Goal: Task Accomplishment & Management: Manage account settings

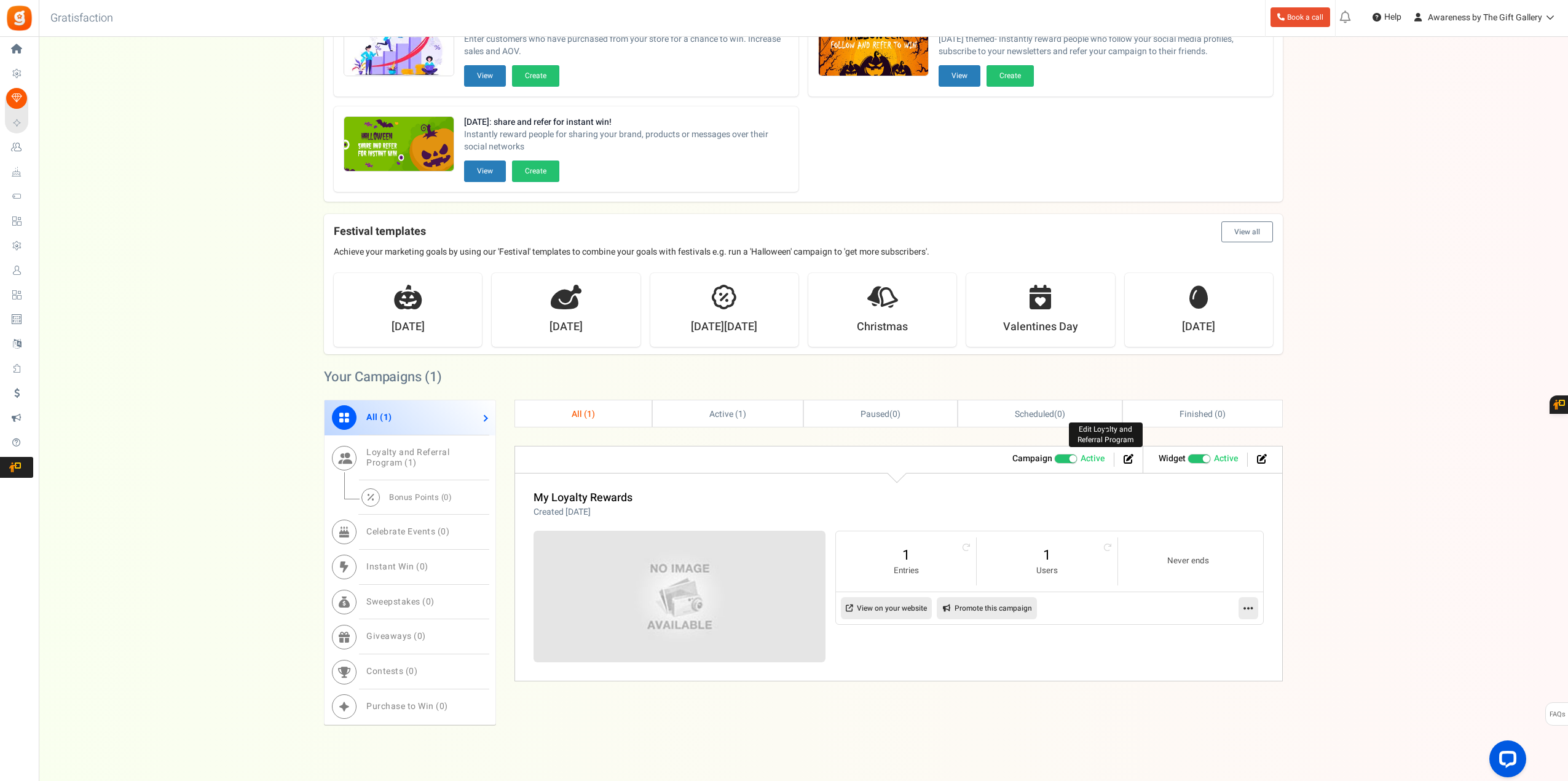
click at [1125, 459] on icon at bounding box center [1129, 458] width 10 height 10
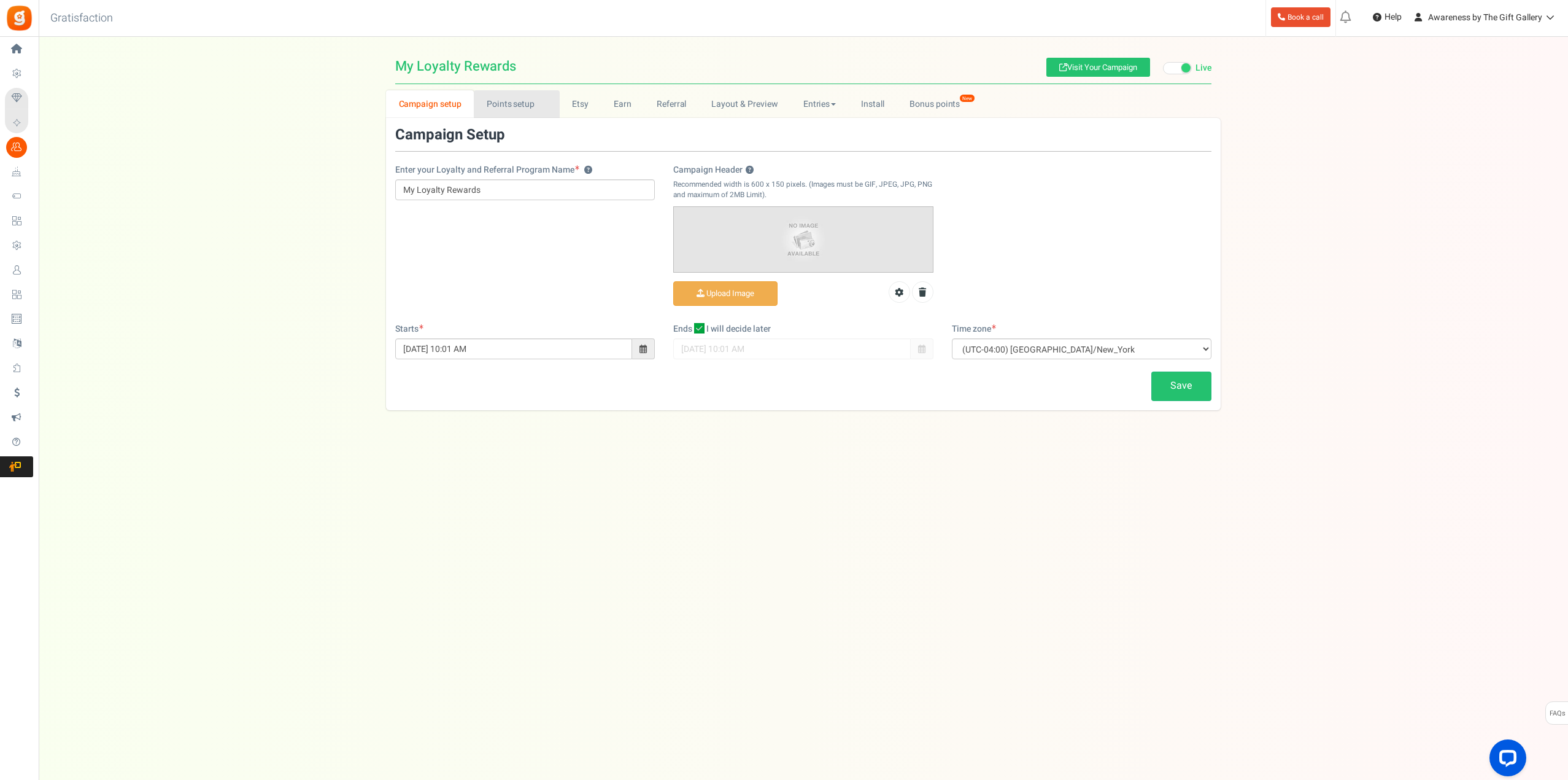
click at [514, 102] on link "Points setup New" at bounding box center [516, 104] width 85 height 28
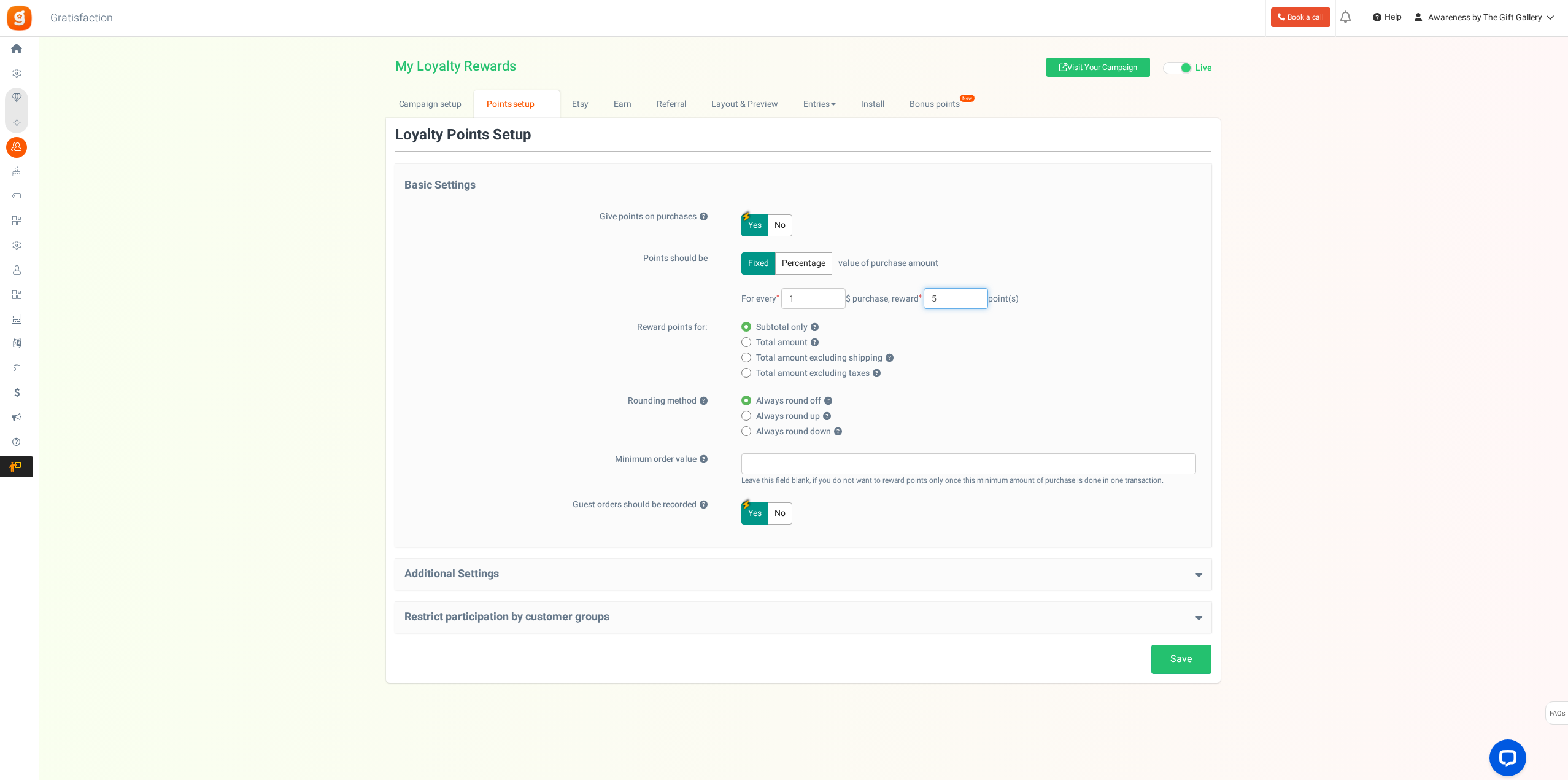
drag, startPoint x: 956, startPoint y: 299, endPoint x: 936, endPoint y: 301, distance: 20.1
click at [936, 301] on input "5" at bounding box center [956, 298] width 65 height 21
type input "1"
click at [1081, 348] on label "Total amount ?" at bounding box center [965, 343] width 447 height 12
click at [750, 347] on input "Total amount ?" at bounding box center [746, 343] width 8 height 8
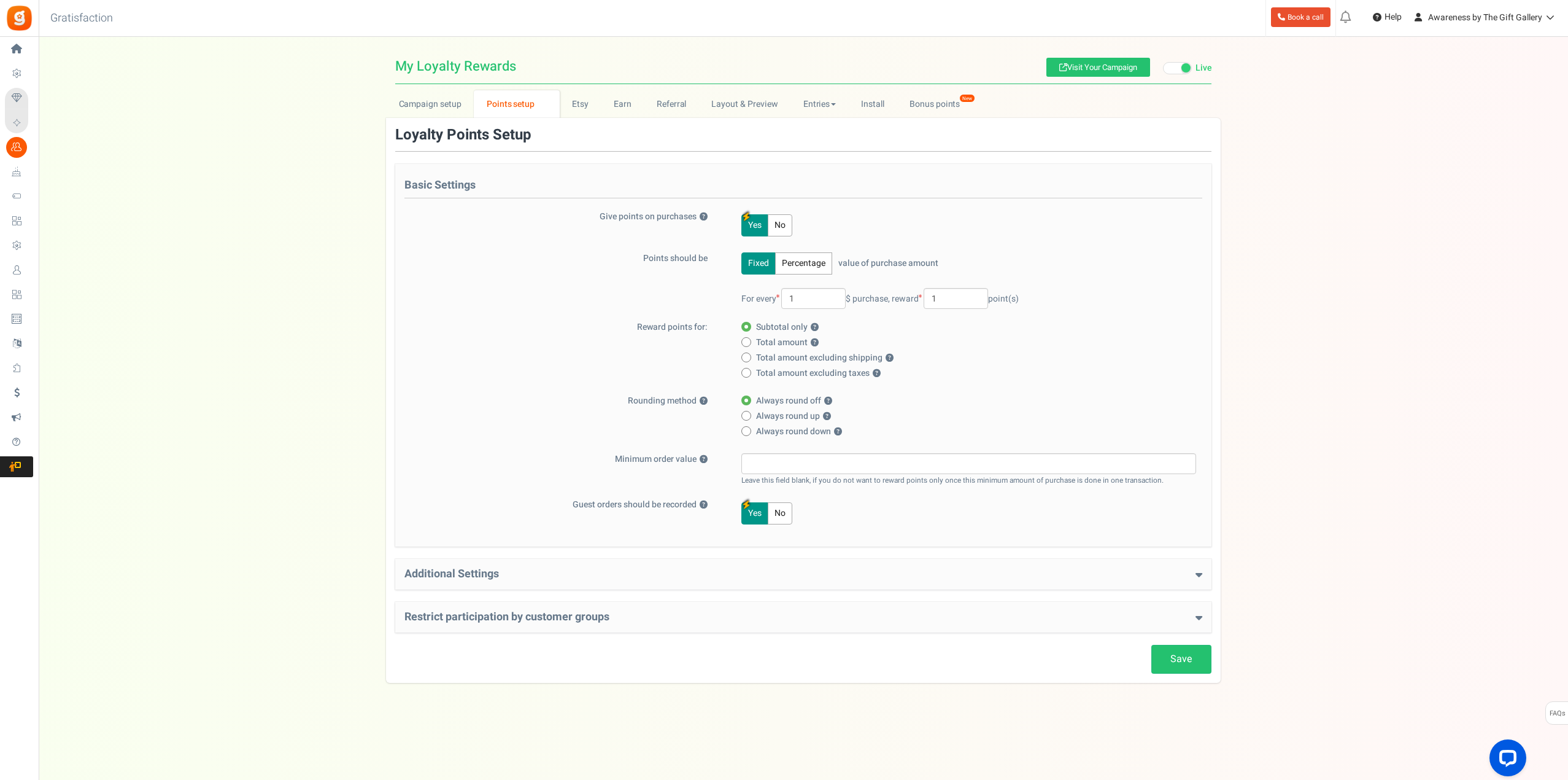
radio input "true"
click at [1081, 348] on label "Total amount ?" at bounding box center [965, 343] width 447 height 12
click at [750, 347] on input "Total amount ?" at bounding box center [746, 343] width 8 height 8
click at [1083, 333] on label "Subtotal only ?" at bounding box center [965, 327] width 447 height 12
click at [750, 332] on input "Subtotal only ?" at bounding box center [746, 328] width 8 height 8
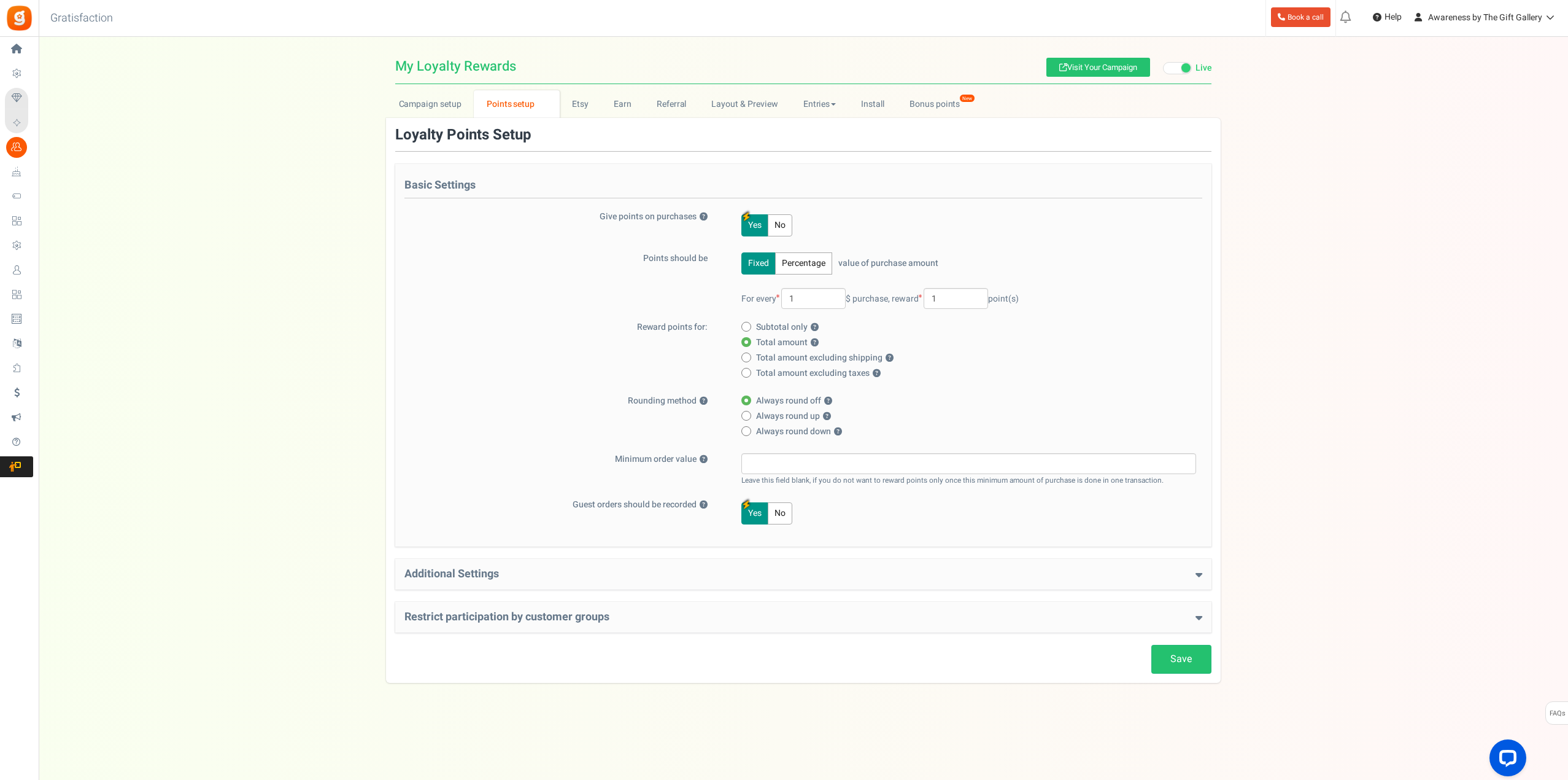
radio input "true"
radio input "false"
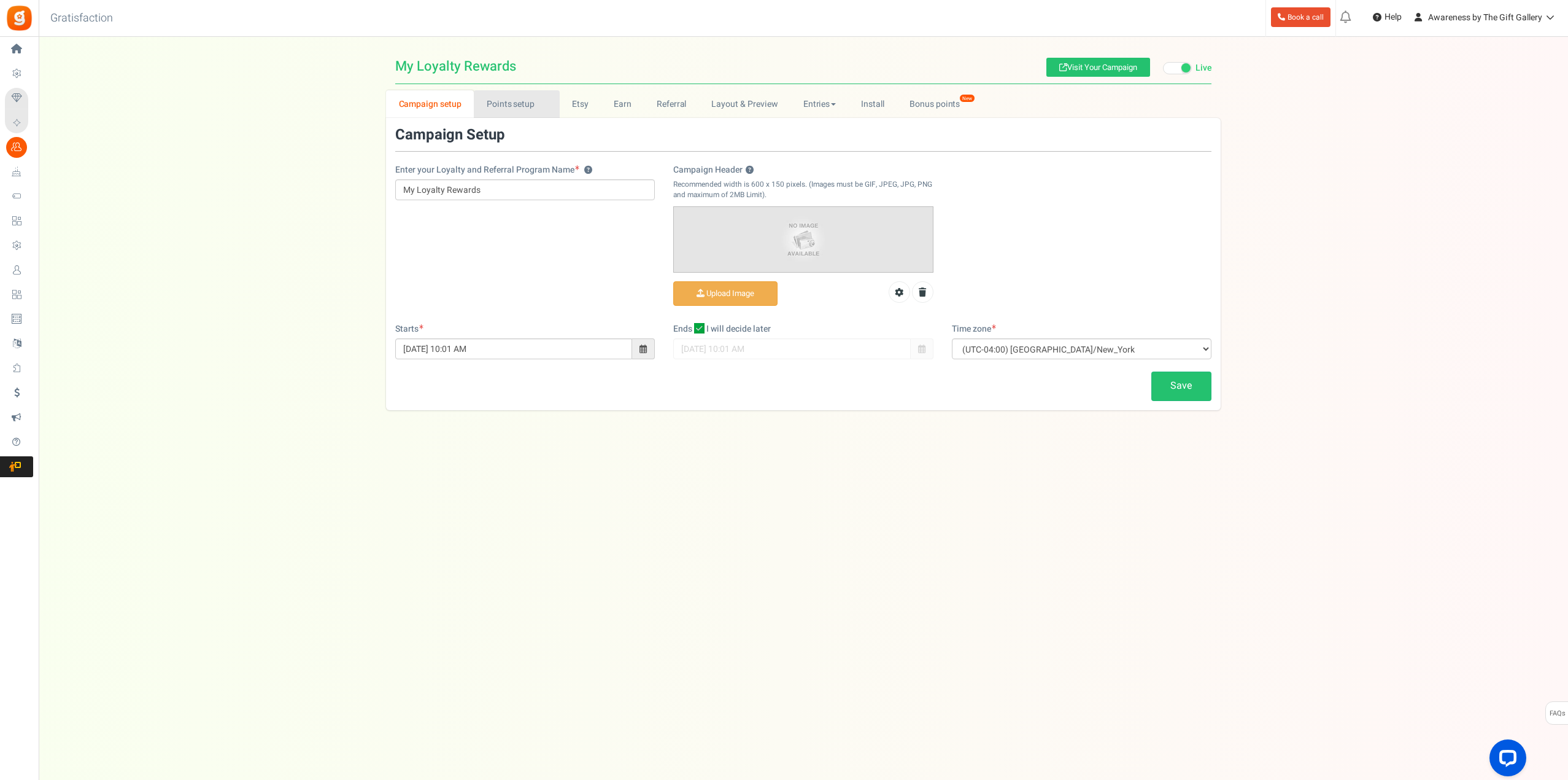
drag, startPoint x: 524, startPoint y: 106, endPoint x: 1268, endPoint y: 298, distance: 768.4
click at [524, 106] on link "Points setup New" at bounding box center [516, 104] width 85 height 28
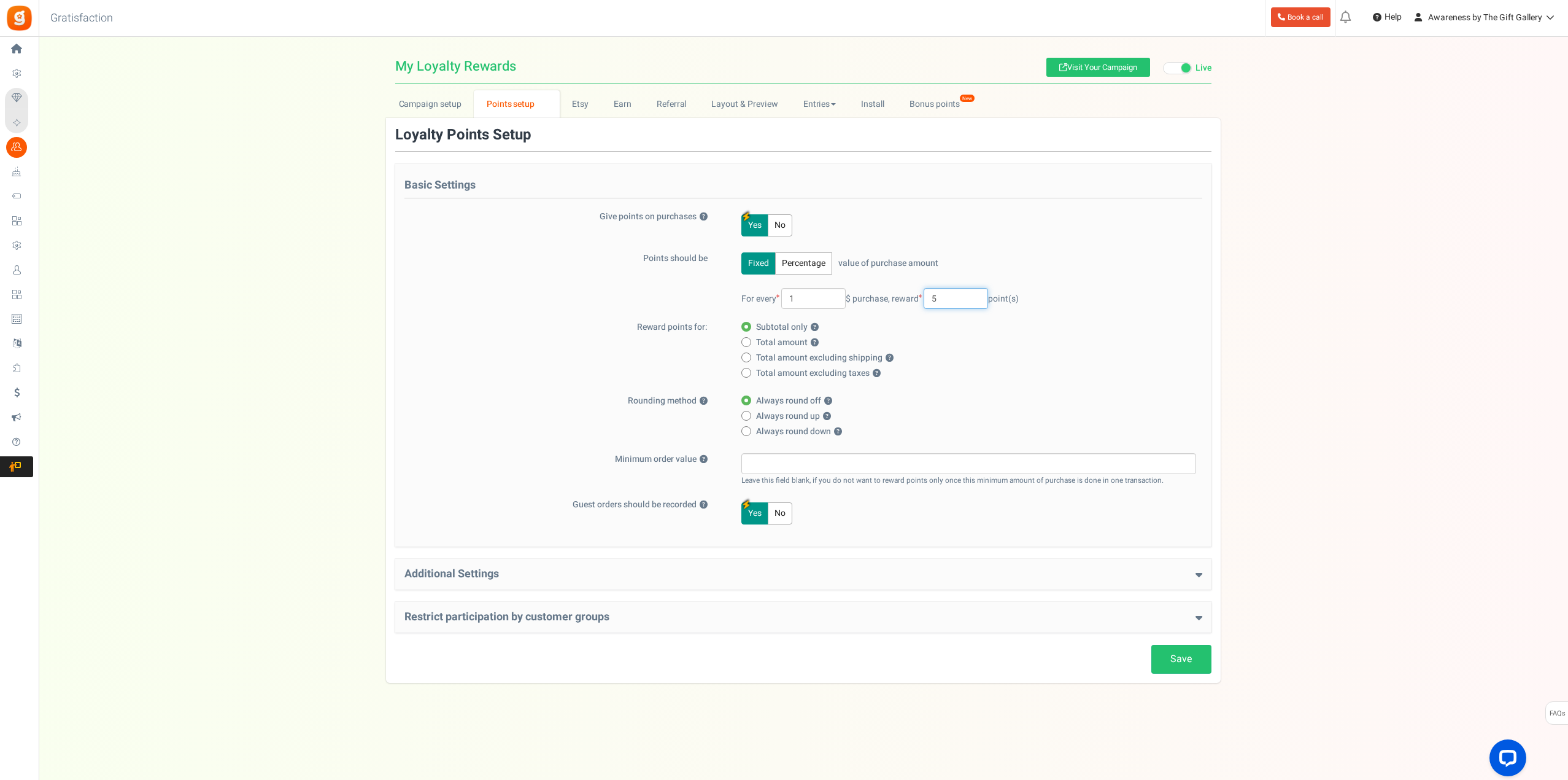
drag, startPoint x: 961, startPoint y: 296, endPoint x: 927, endPoint y: 298, distance: 34.1
click at [927, 298] on span "reward 5 point(s)" at bounding box center [955, 298] width 127 height 13
type input "1"
click at [1172, 658] on link "Save" at bounding box center [1181, 659] width 60 height 29
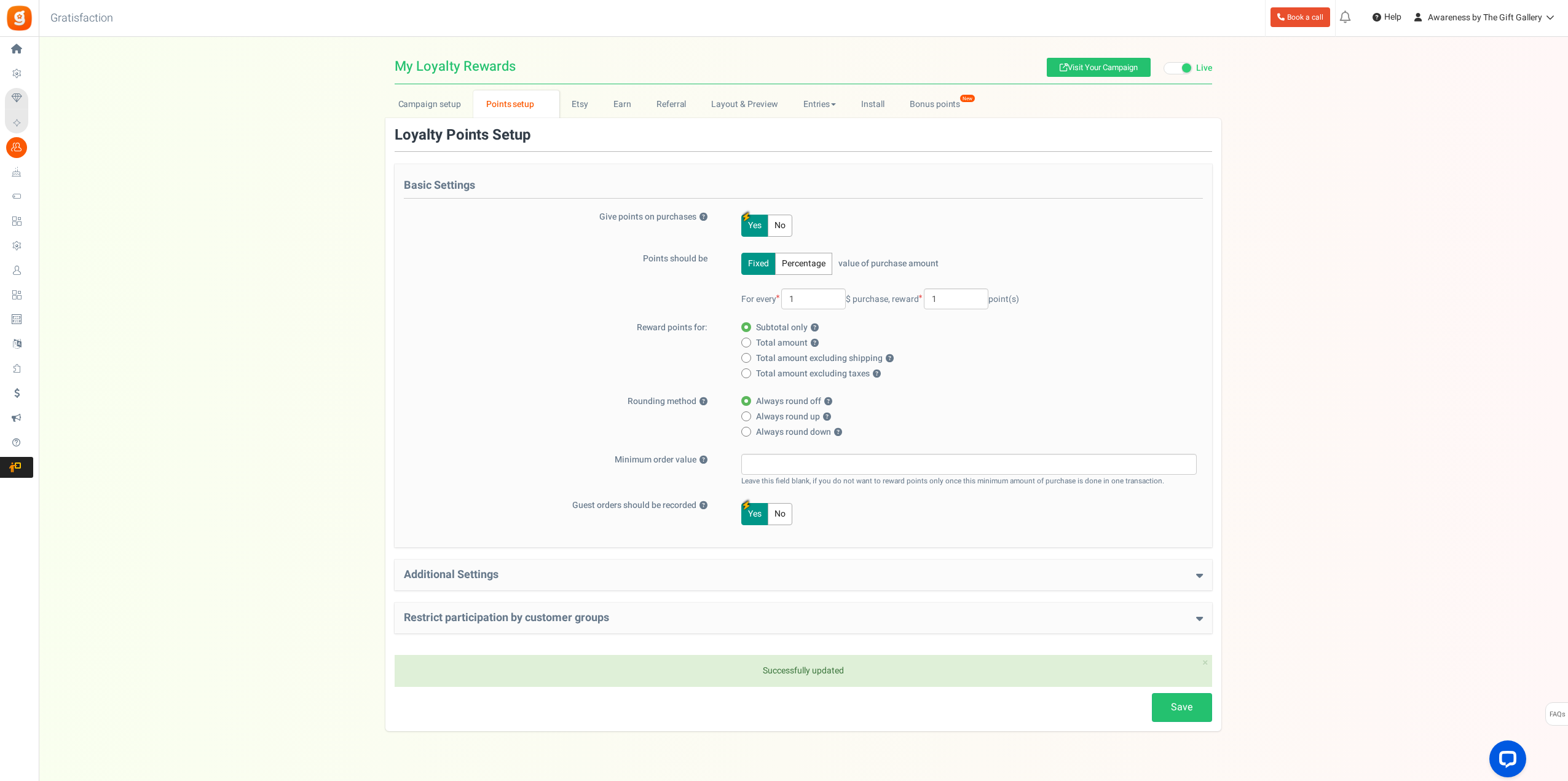
click at [451, 572] on h4 "Additional Settings" at bounding box center [803, 575] width 799 height 12
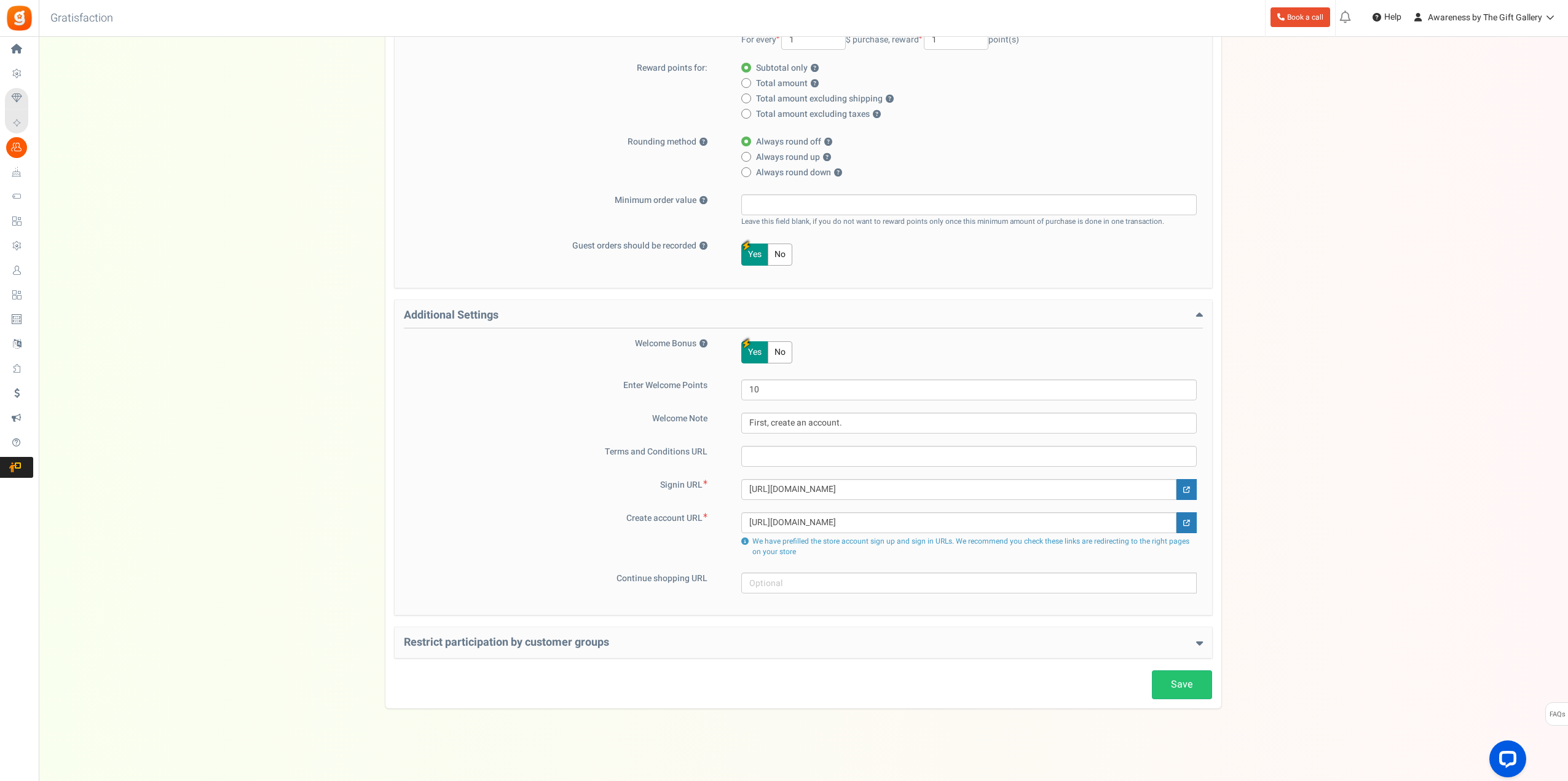
scroll to position [261, 0]
click at [472, 638] on h4 "Restrict participation by customer groups" at bounding box center [803, 640] width 799 height 12
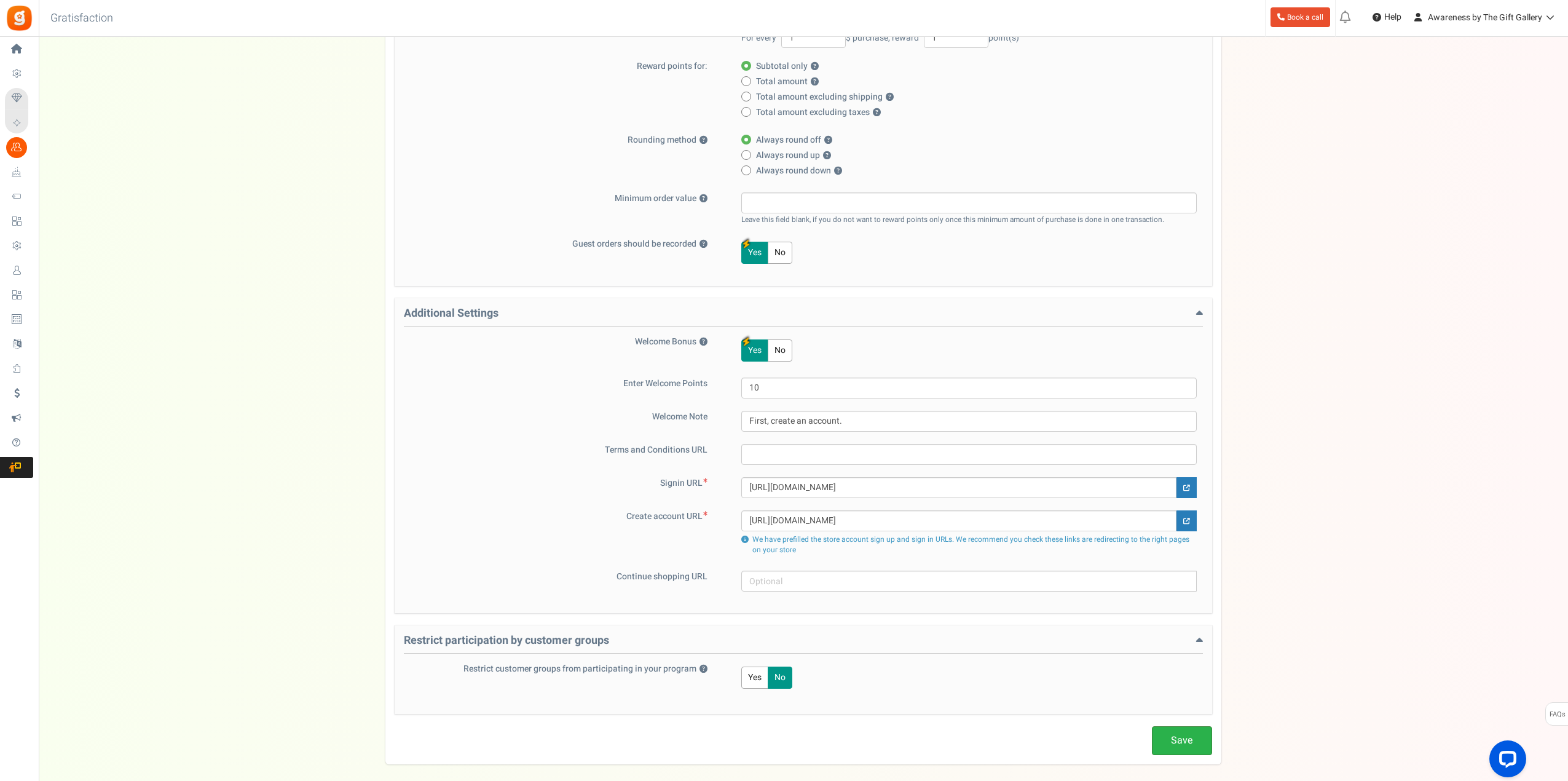
click at [1180, 741] on link "Save" at bounding box center [1182, 740] width 60 height 29
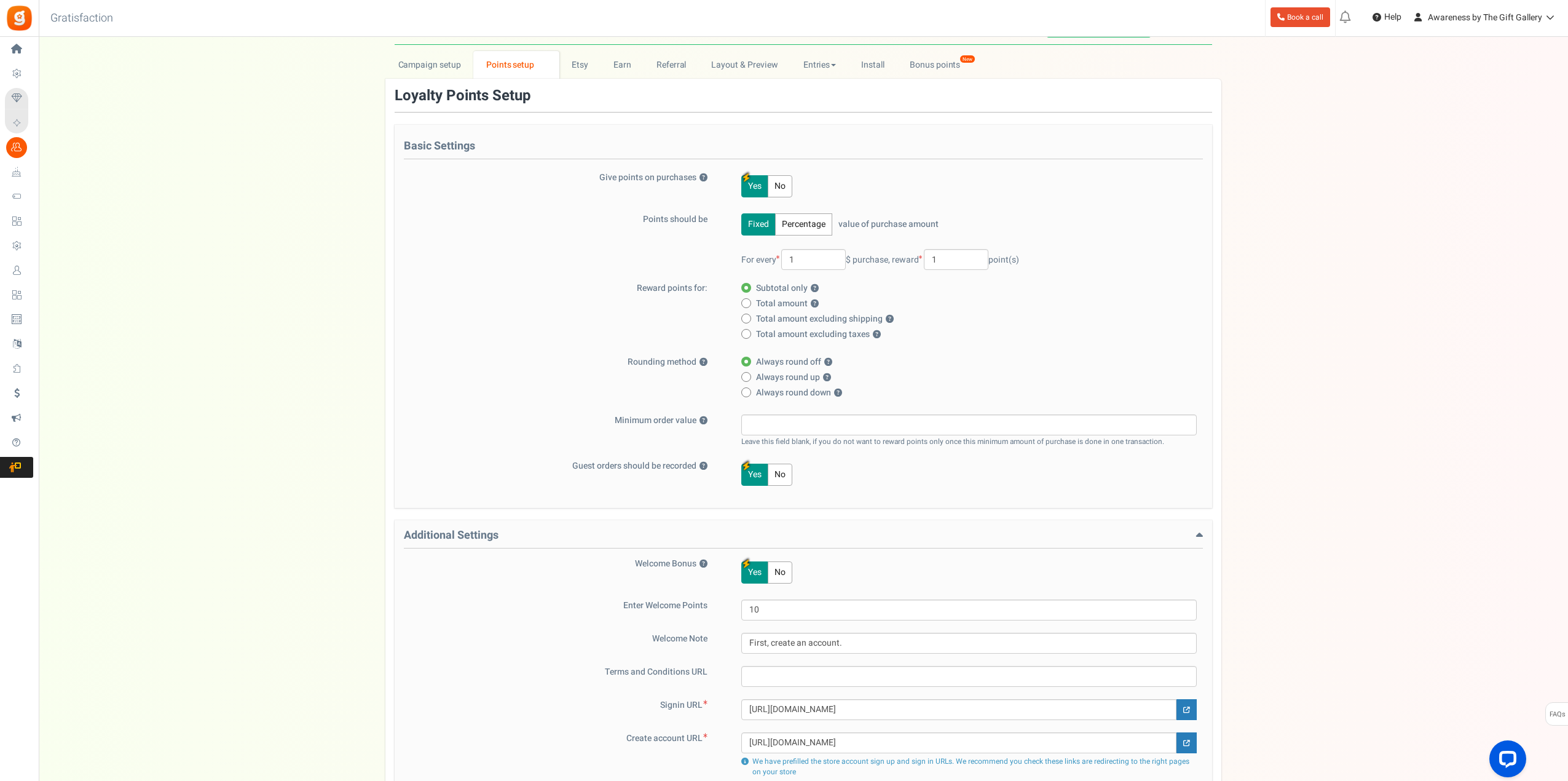
scroll to position [0, 0]
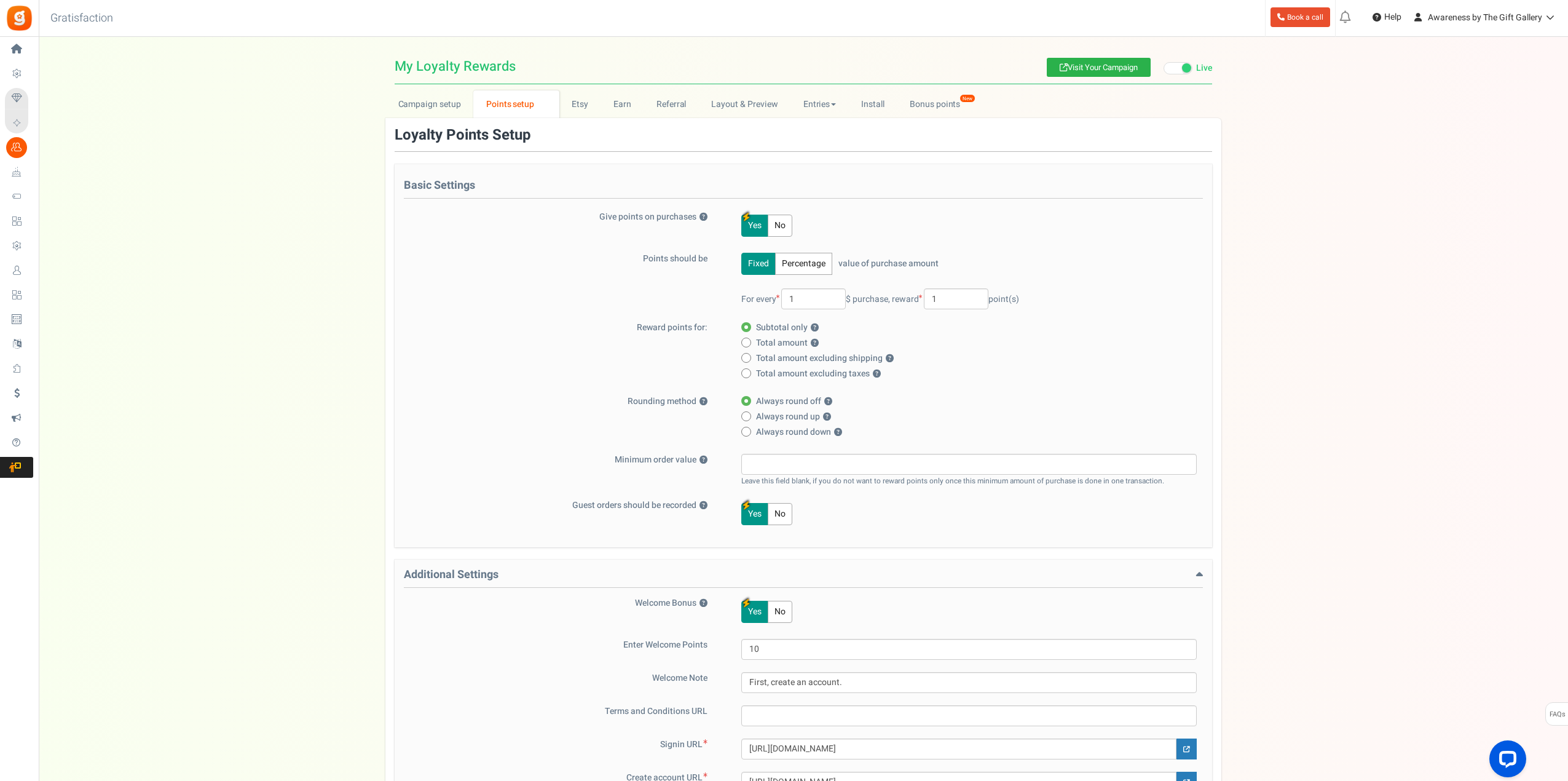
click at [1119, 65] on link "Visit Your Campaign" at bounding box center [1099, 68] width 104 height 19
